Goal: Task Accomplishment & Management: Use online tool/utility

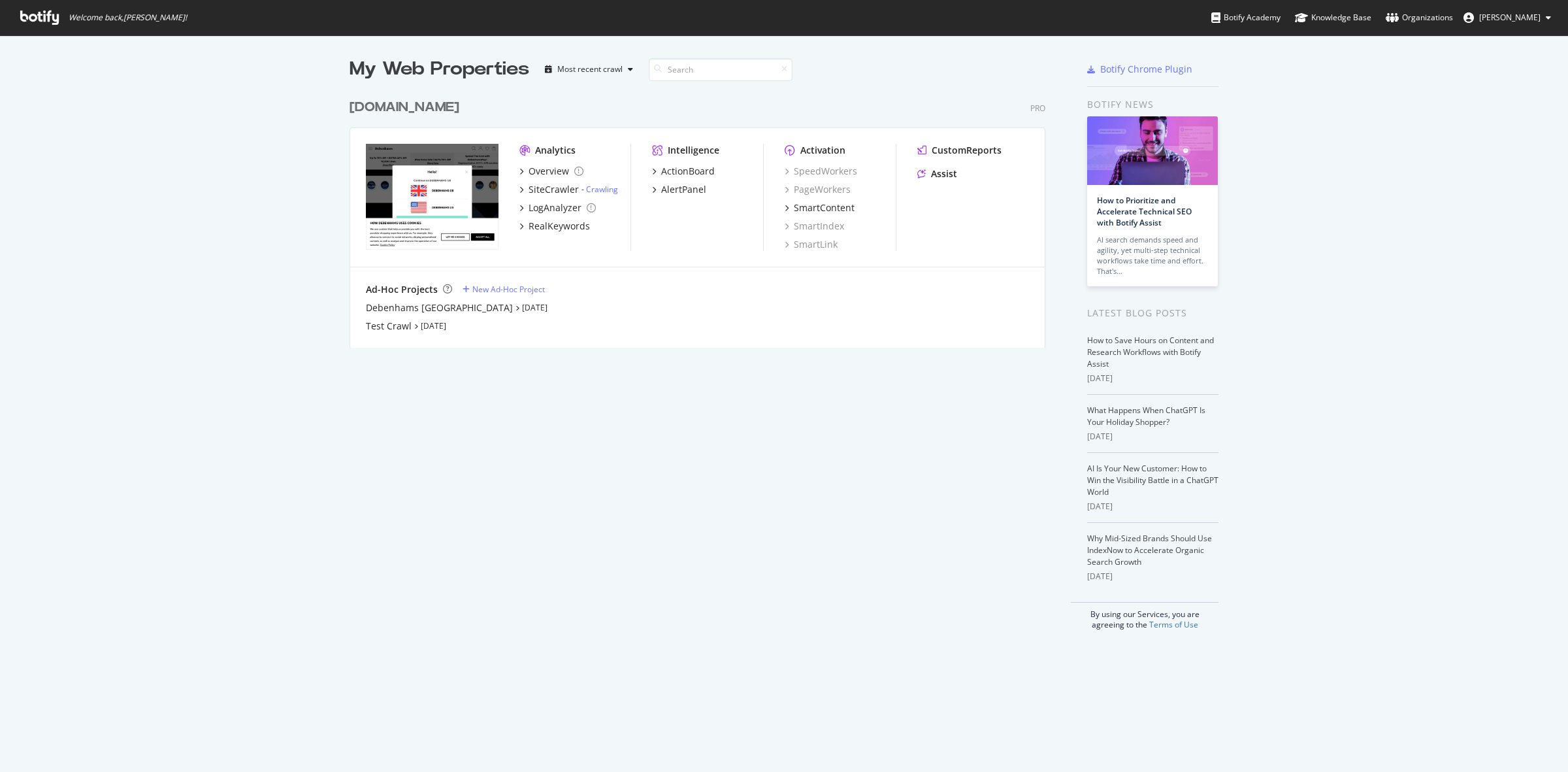
scroll to position [760, 1543]
click at [427, 113] on div "[DOMAIN_NAME]" at bounding box center [404, 107] width 110 height 19
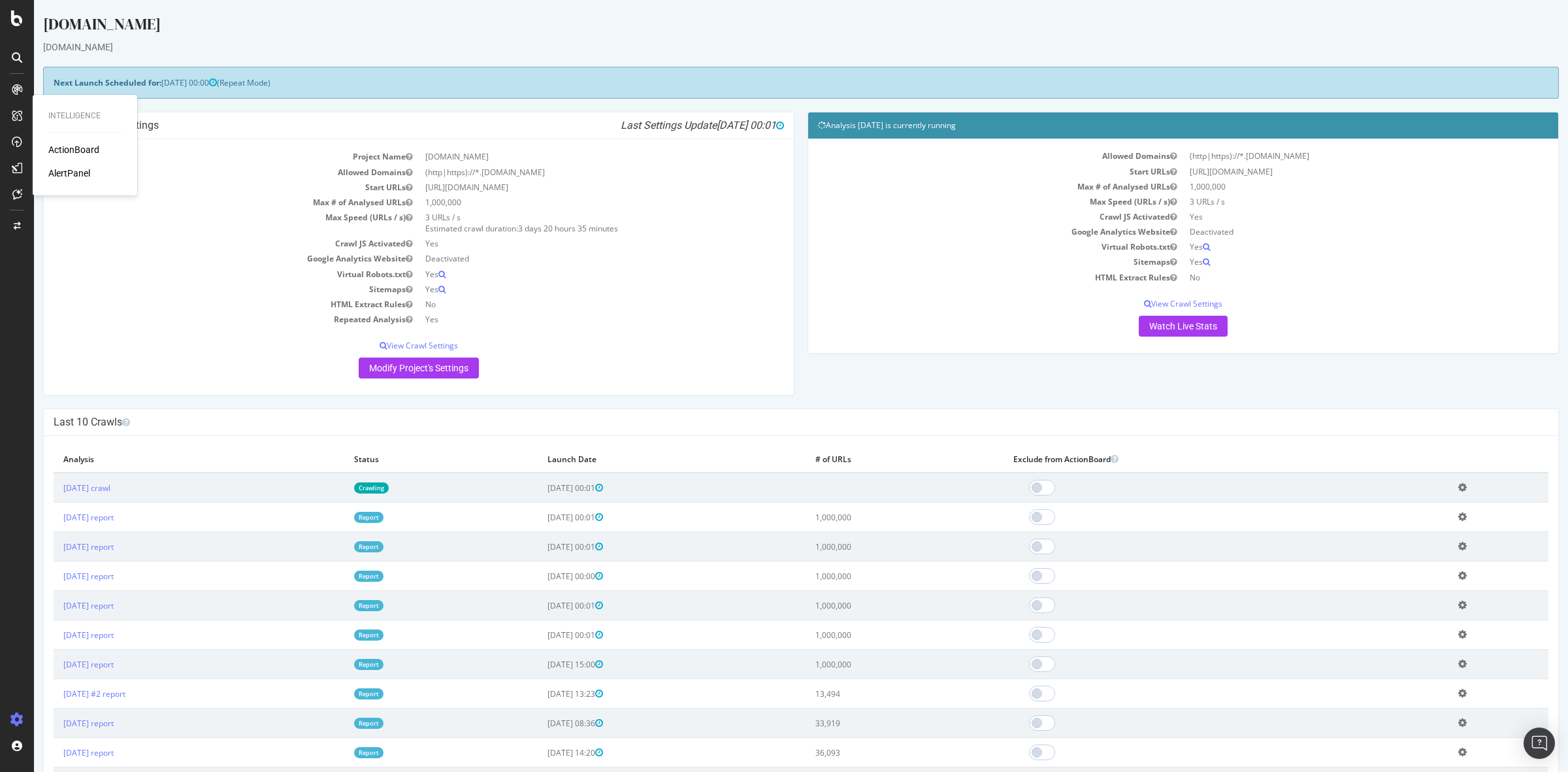
click at [71, 149] on div "ActionBoard" at bounding box center [74, 149] width 51 height 13
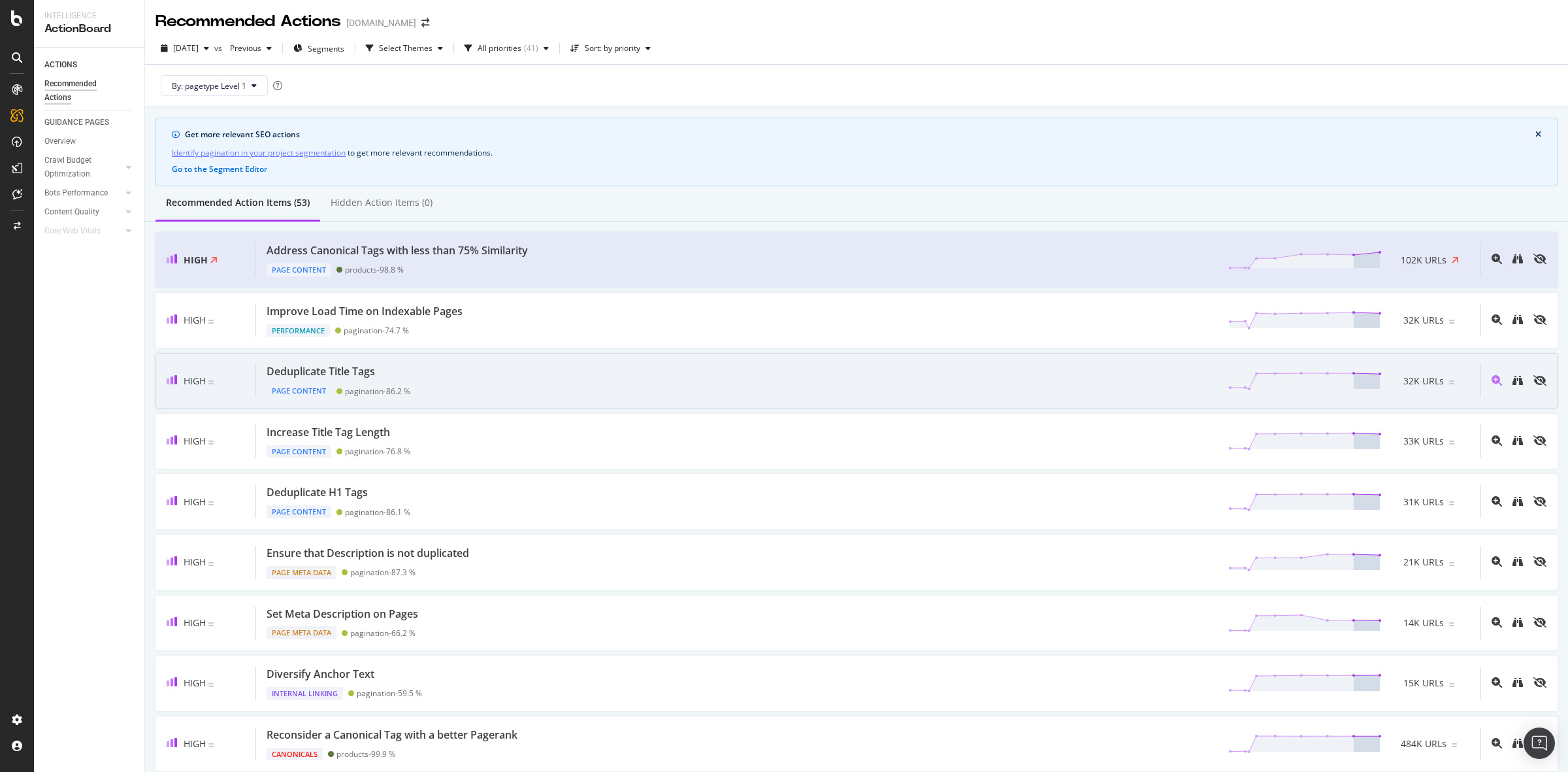
click at [474, 379] on div "Deduplicate Title Tags Page Content pagination - 86.2 % 32K URLs" at bounding box center [869, 380] width 1225 height 33
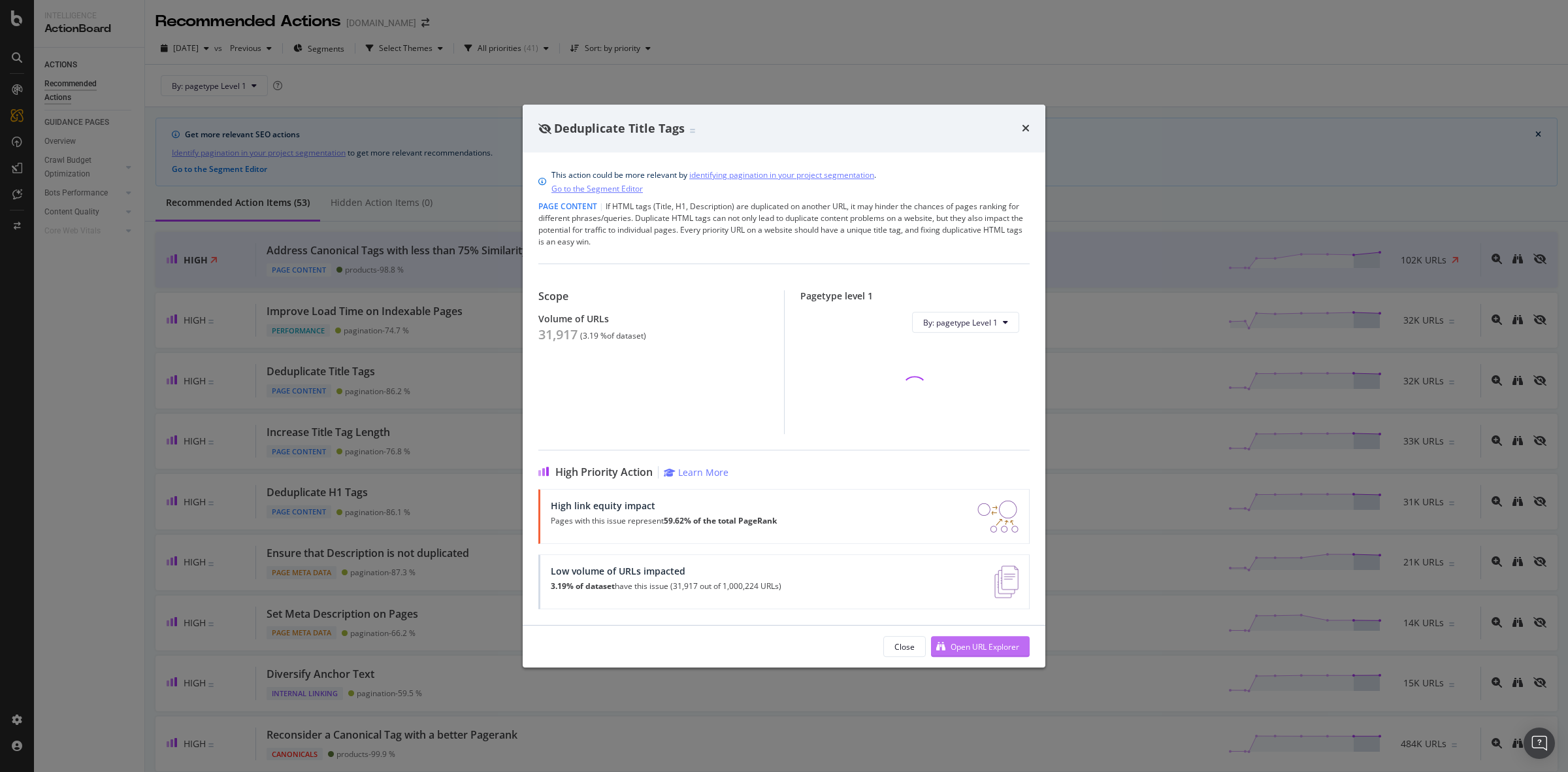
click at [997, 642] on div "Open URL Explorer" at bounding box center [984, 647] width 68 height 11
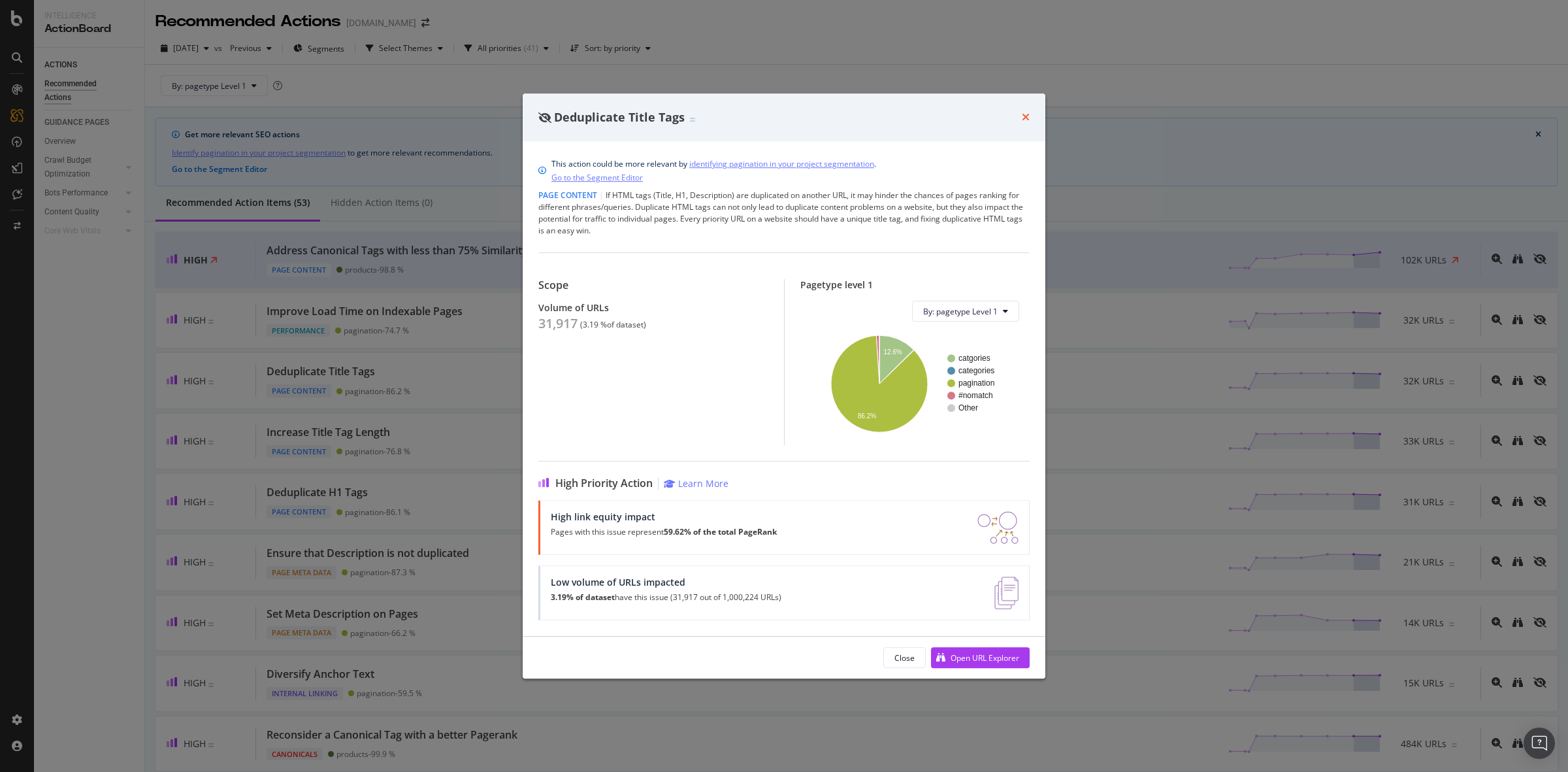
click at [1024, 112] on icon "times" at bounding box center [1026, 117] width 8 height 10
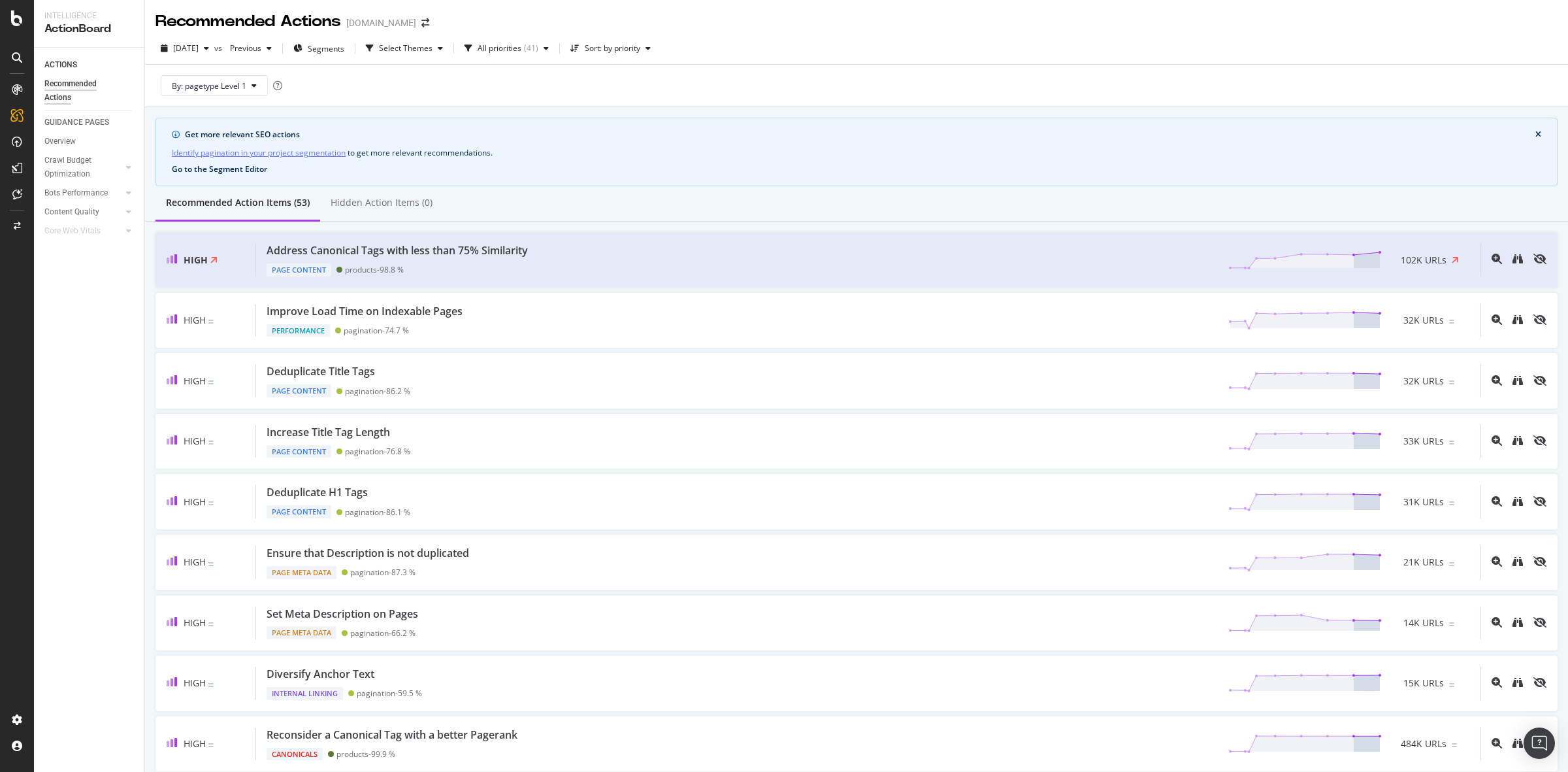
click at [233, 168] on button "Go to the Segment Editor" at bounding box center [219, 169] width 96 height 9
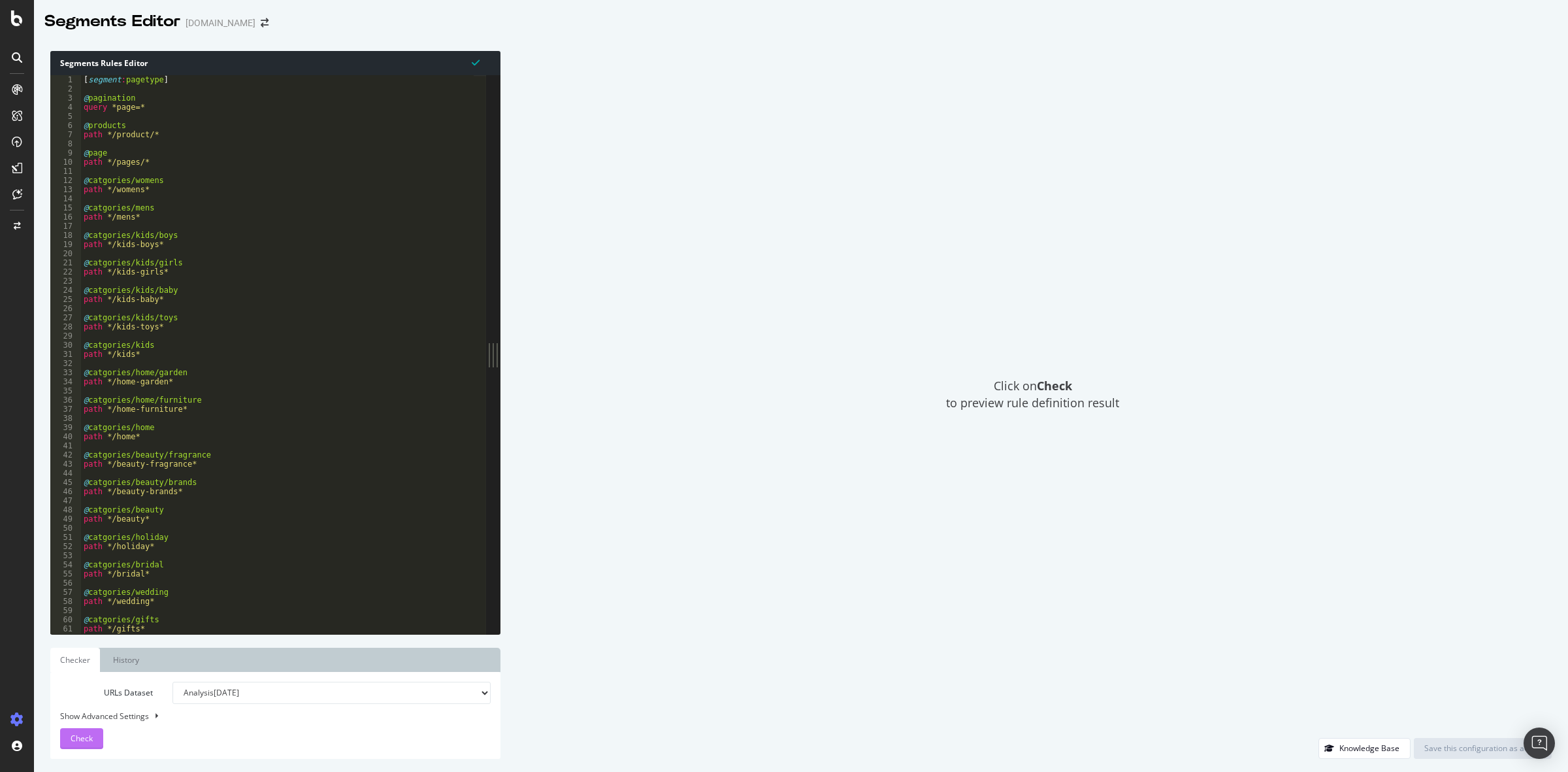
click at [83, 735] on span "Check" at bounding box center [82, 738] width 23 height 11
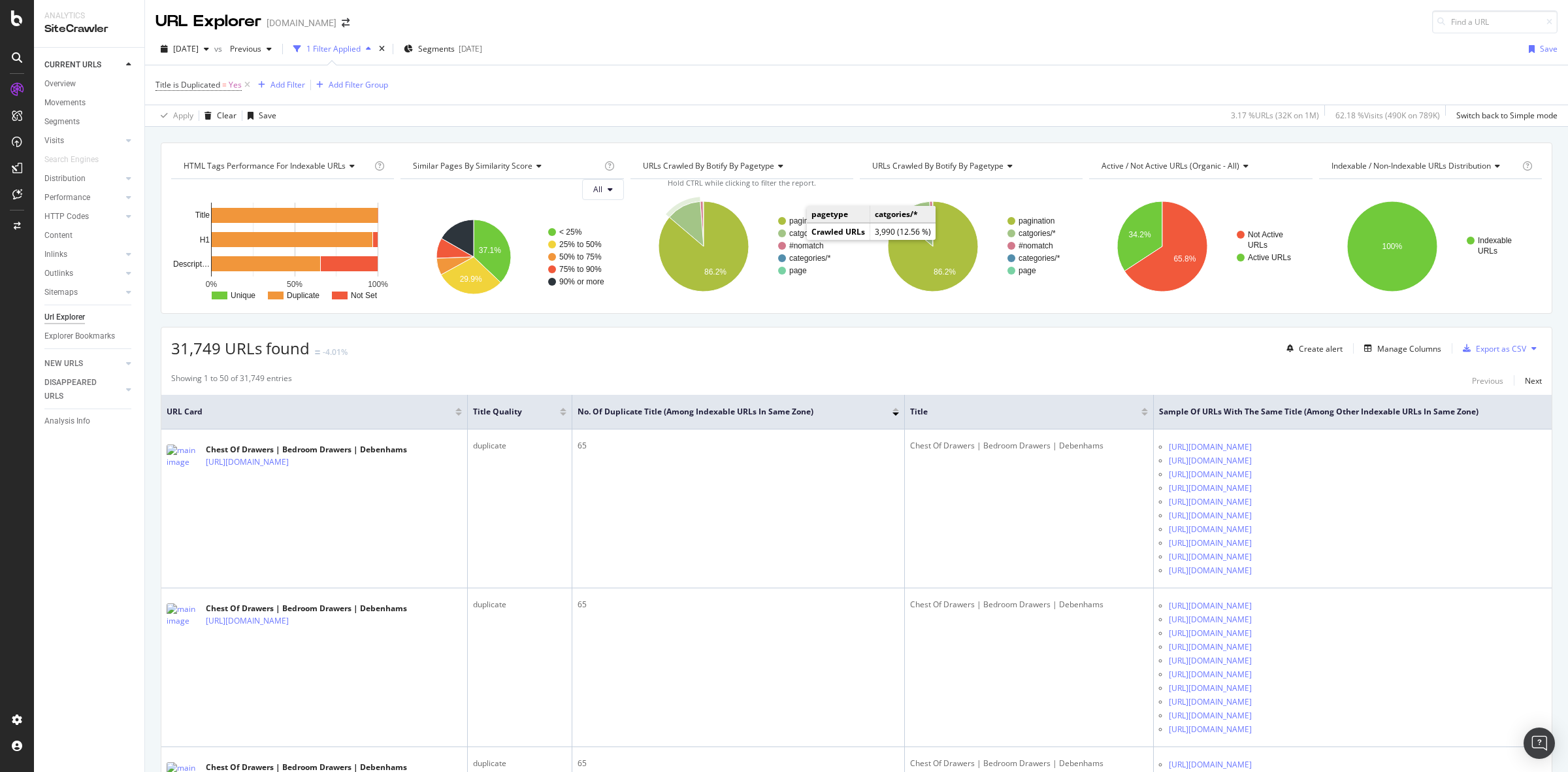
click at [798, 236] on text "catgories/*" at bounding box center [808, 233] width 37 height 9
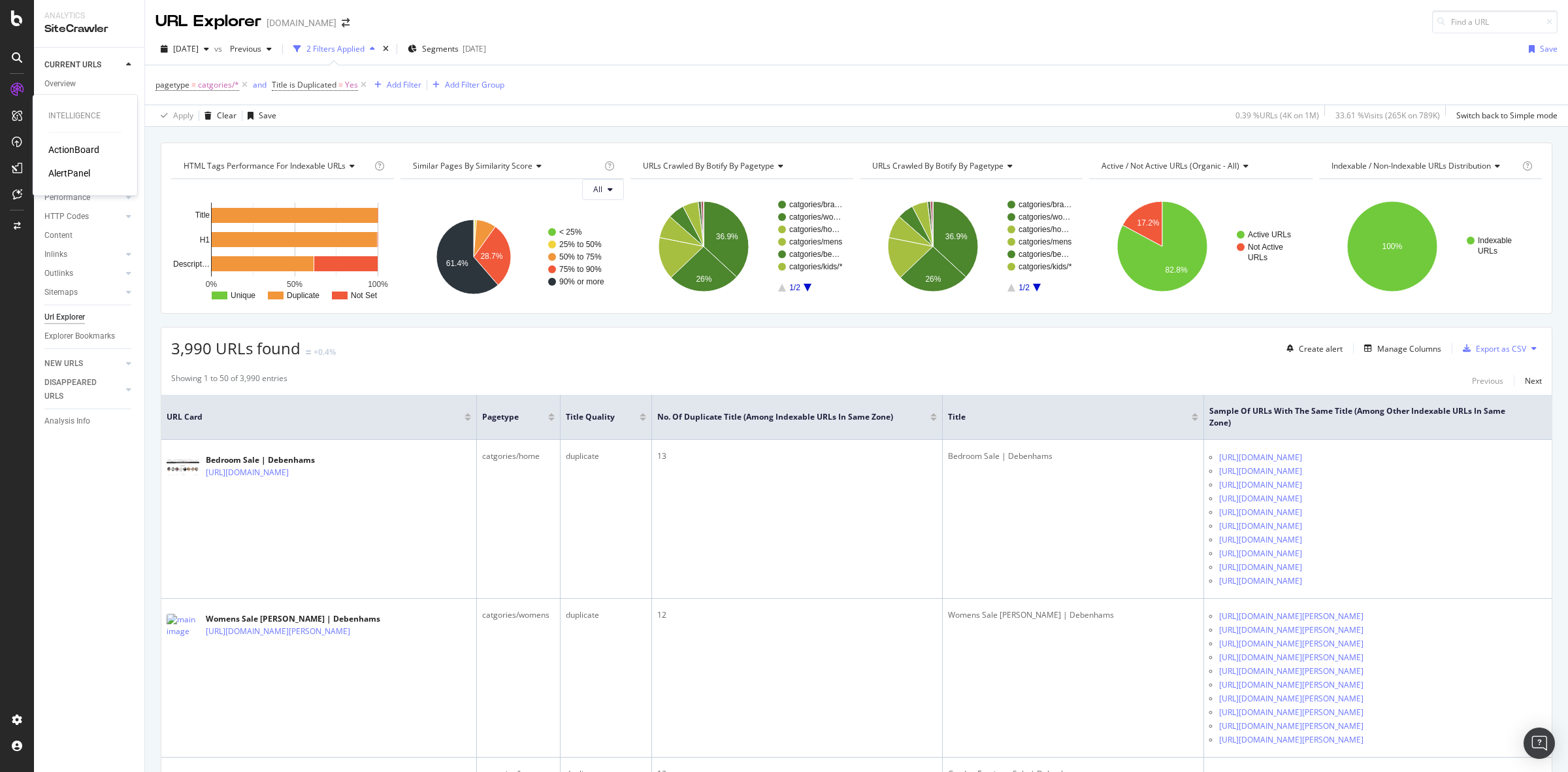
click at [82, 144] on div "ActionBoard" at bounding box center [74, 149] width 51 height 13
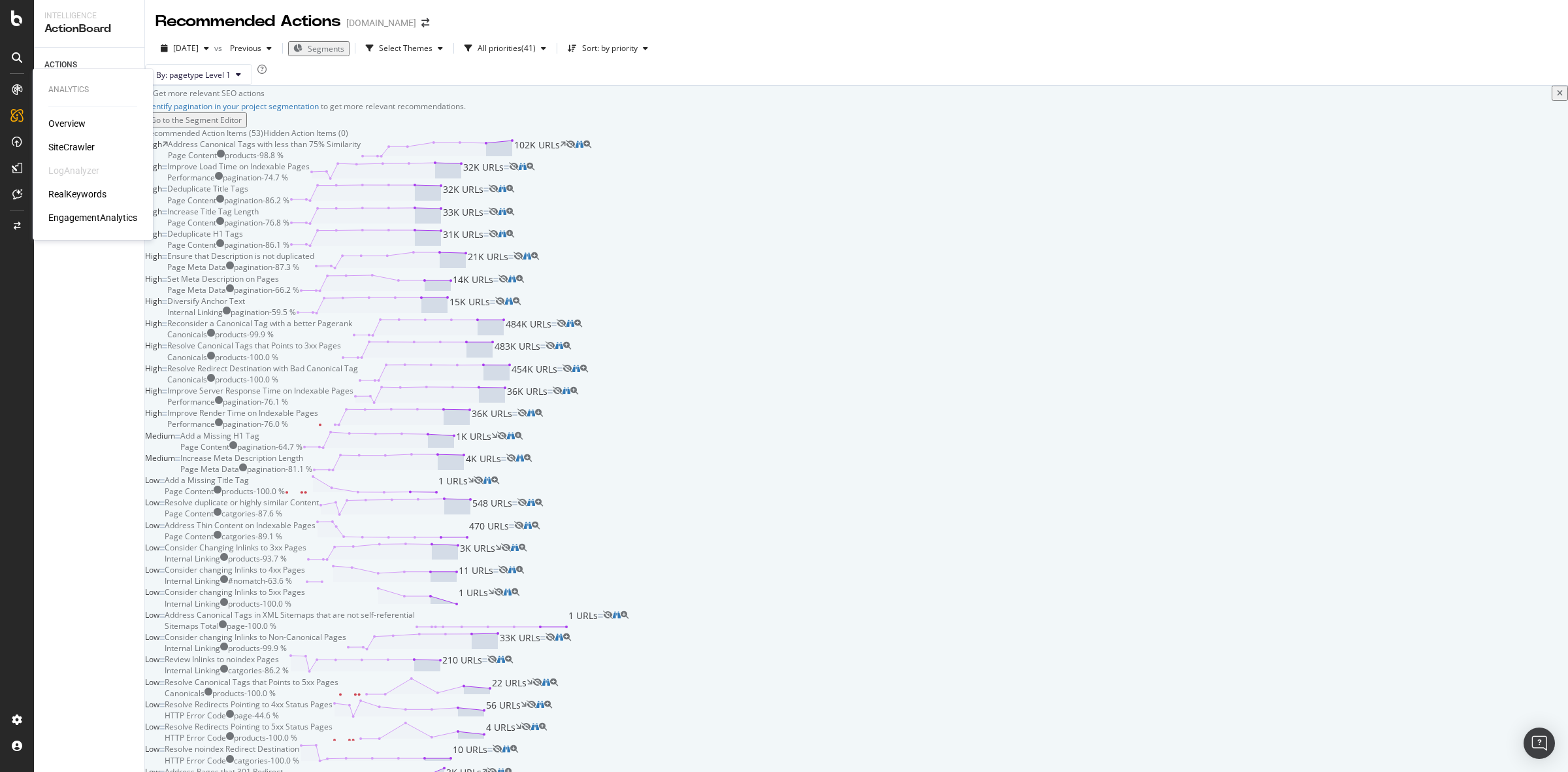
click at [71, 123] on div "Overview" at bounding box center [67, 123] width 37 height 13
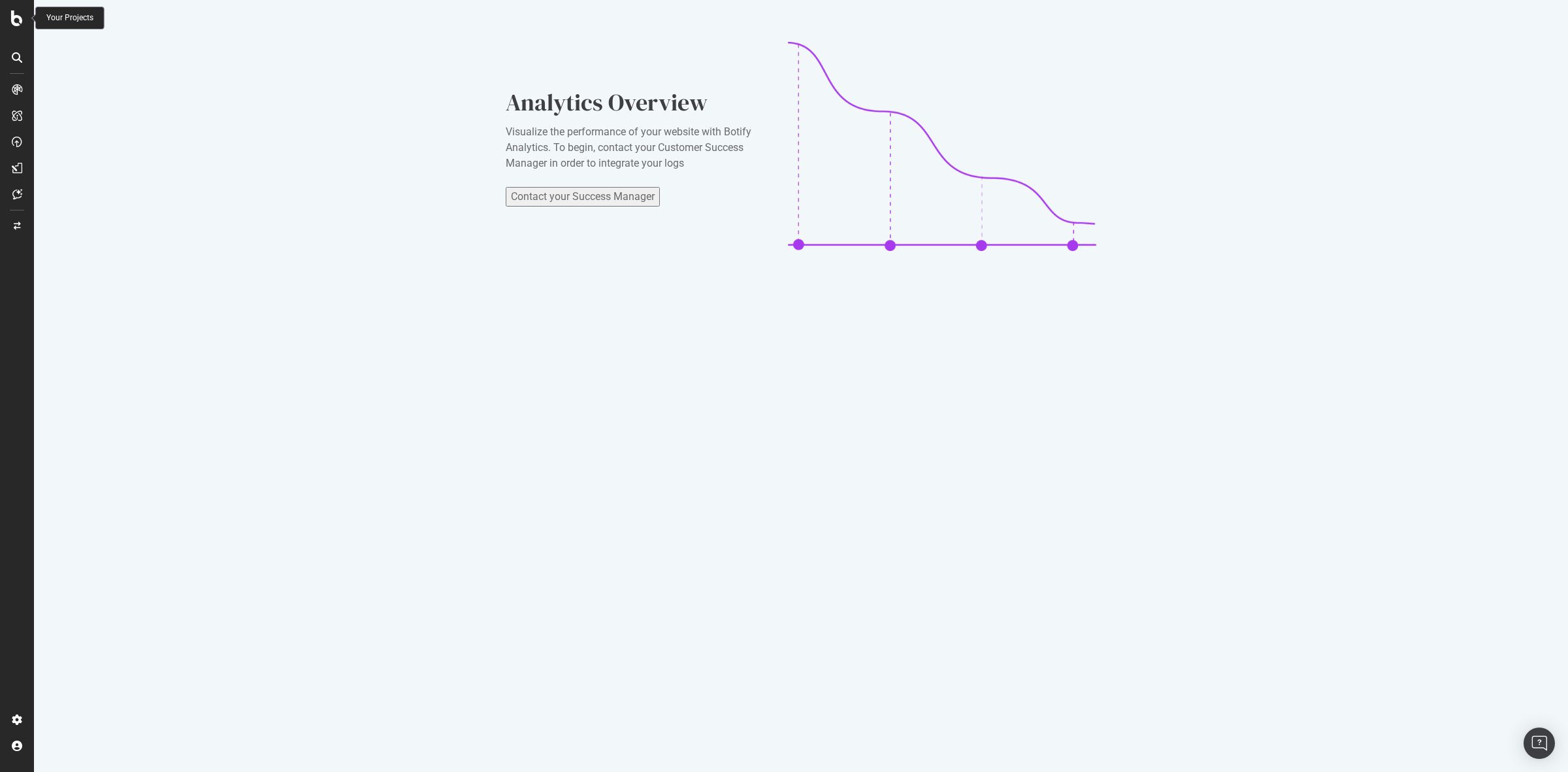
click at [17, 22] on icon at bounding box center [16, 18] width 12 height 16
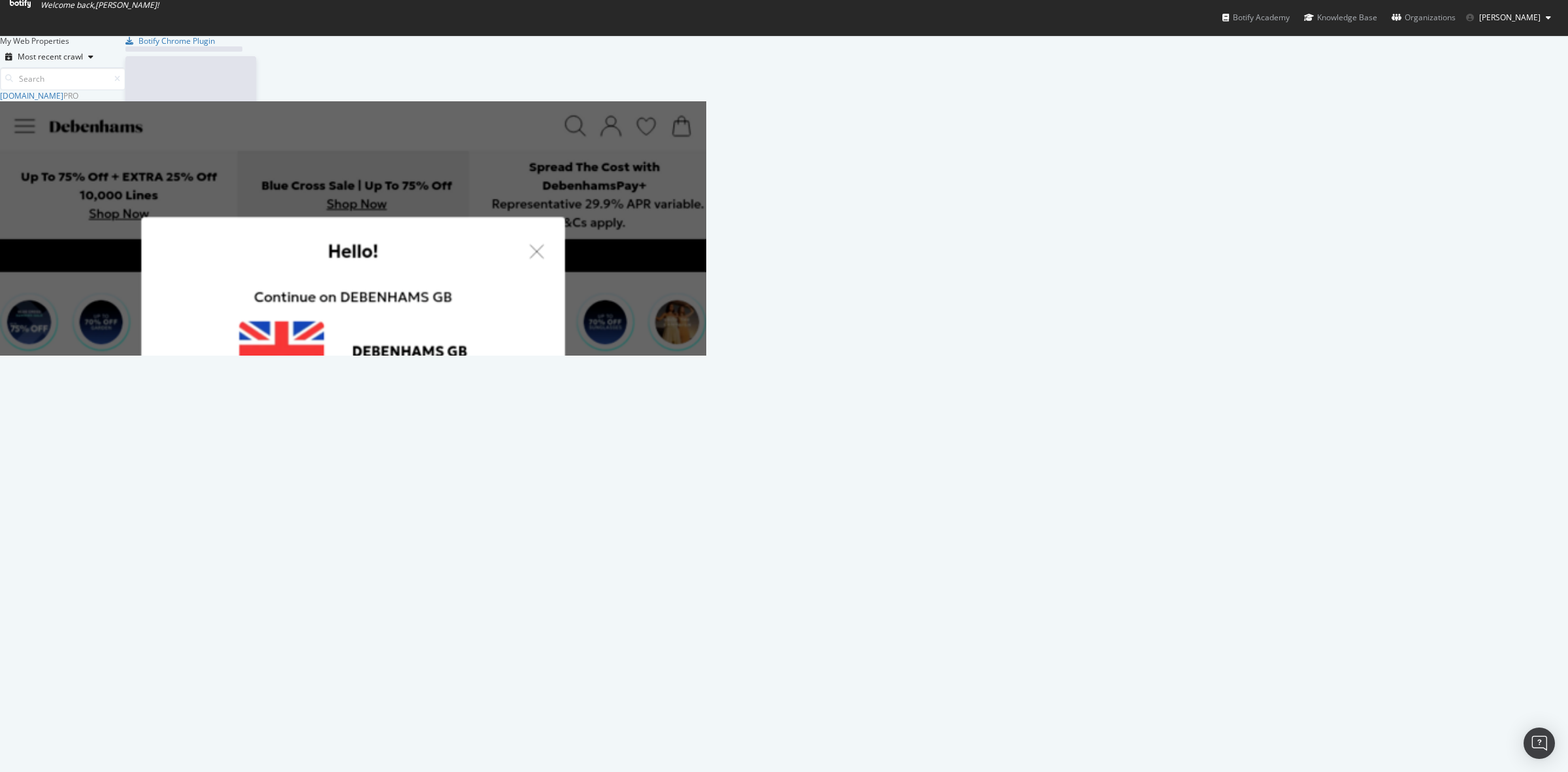
scroll to position [760, 1543]
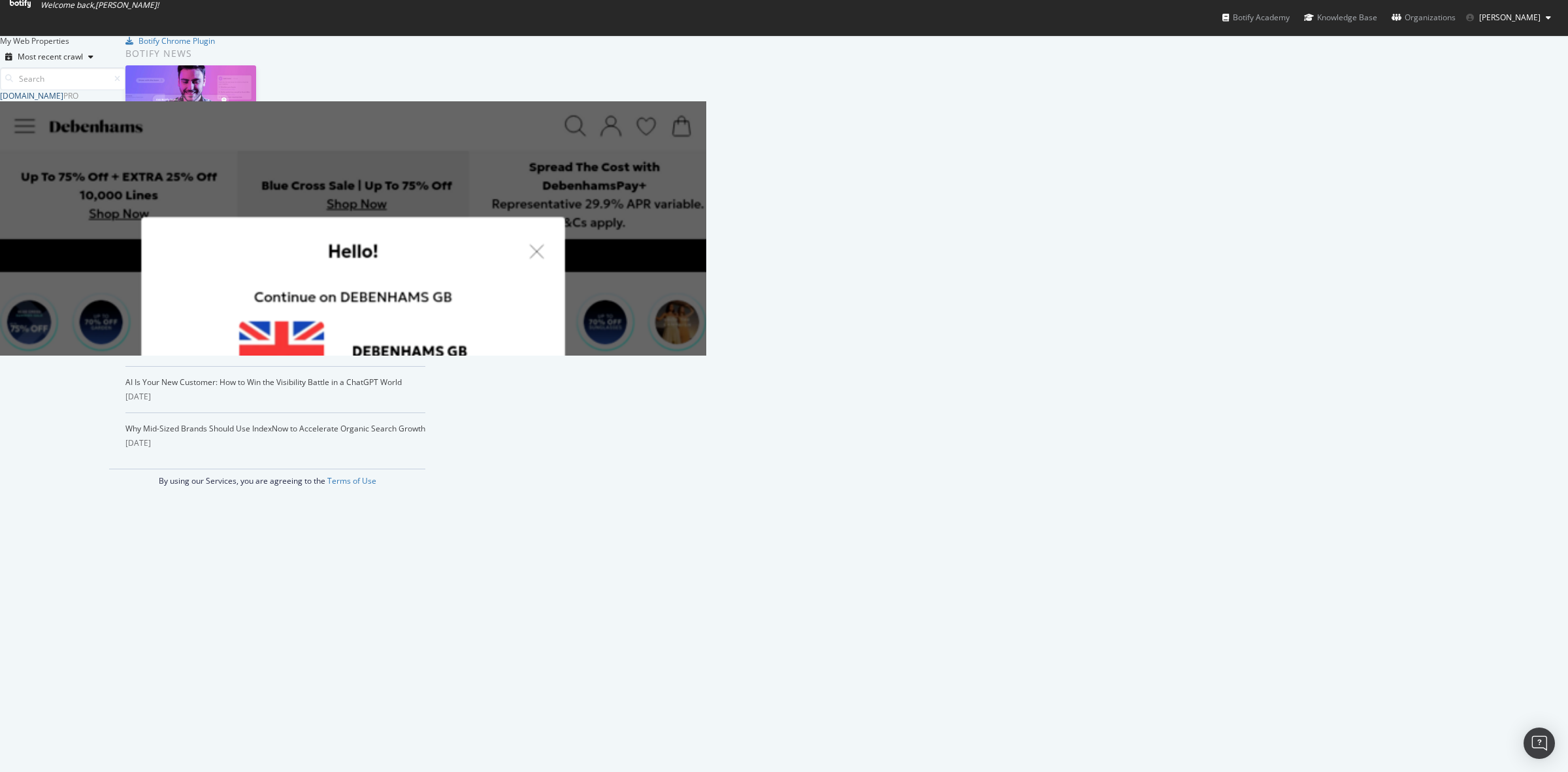
click at [64, 101] on div "[DOMAIN_NAME]" at bounding box center [32, 96] width 64 height 11
